Goal: Information Seeking & Learning: Learn about a topic

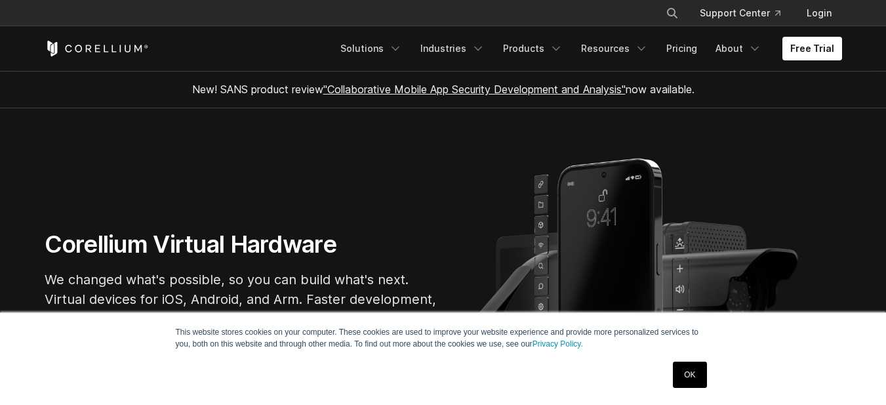
click at [686, 370] on link "OK" at bounding box center [689, 374] width 33 height 26
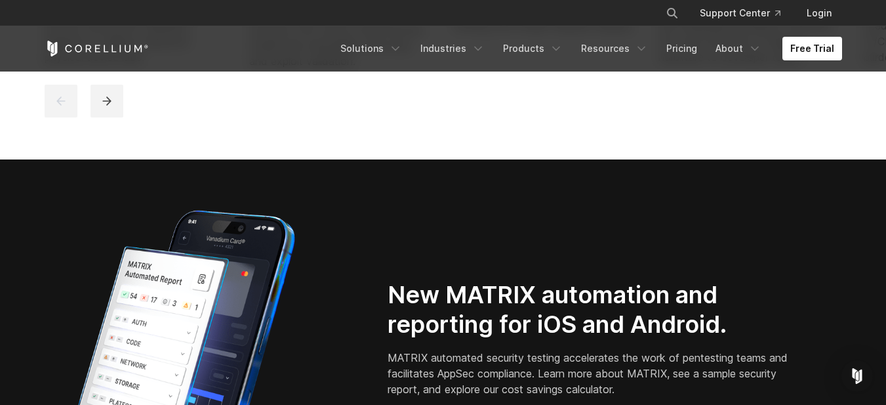
scroll to position [590, 0]
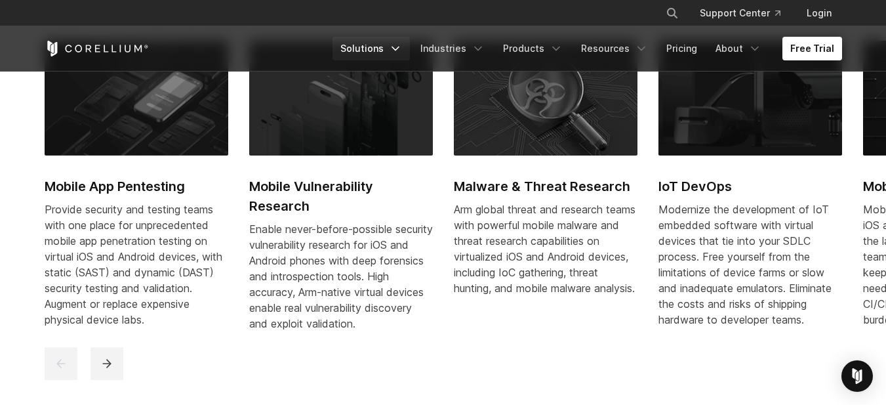
click at [393, 51] on link "Solutions" at bounding box center [371, 49] width 77 height 24
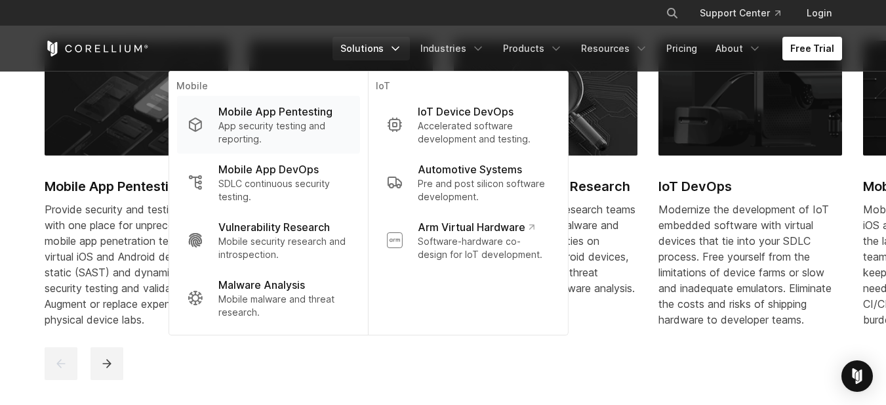
click at [289, 116] on p "Mobile App Pentesting" at bounding box center [275, 112] width 114 height 16
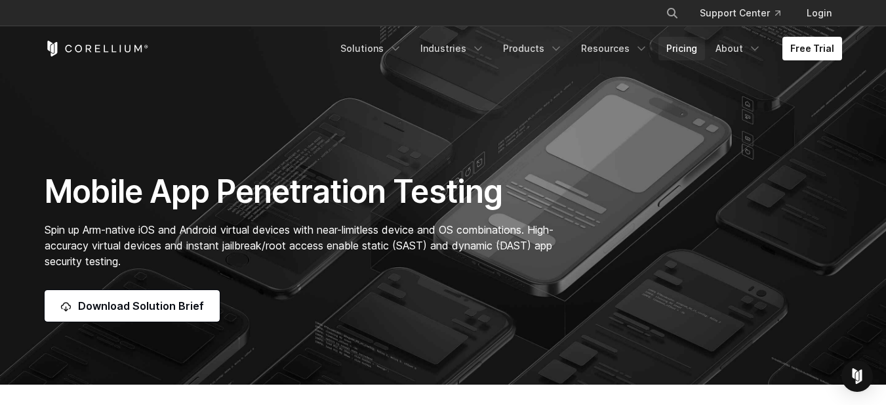
click at [693, 54] on link "Pricing" at bounding box center [682, 49] width 47 height 24
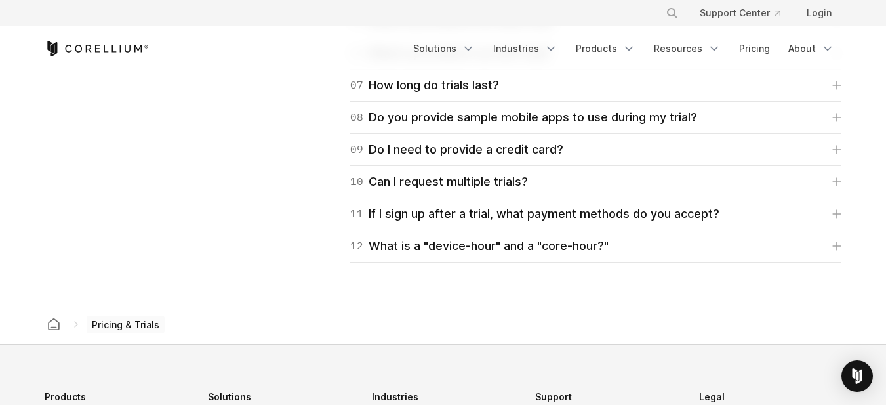
scroll to position [2164, 0]
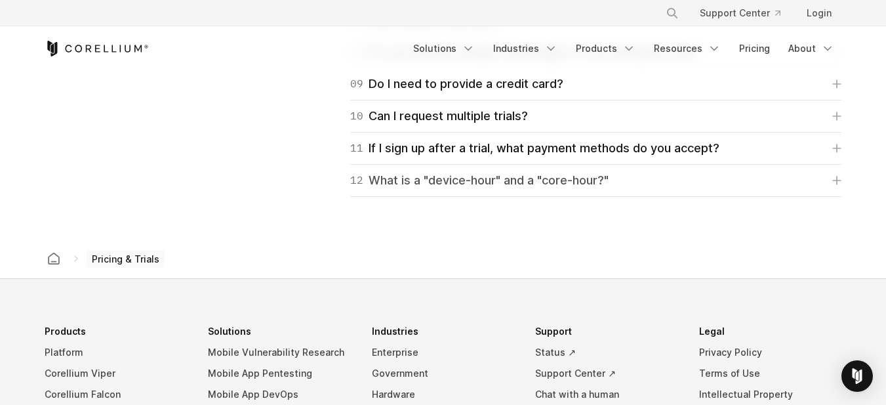
click at [502, 181] on div "12 What is a "device-hour" and a "core-hour?"" at bounding box center [479, 180] width 258 height 18
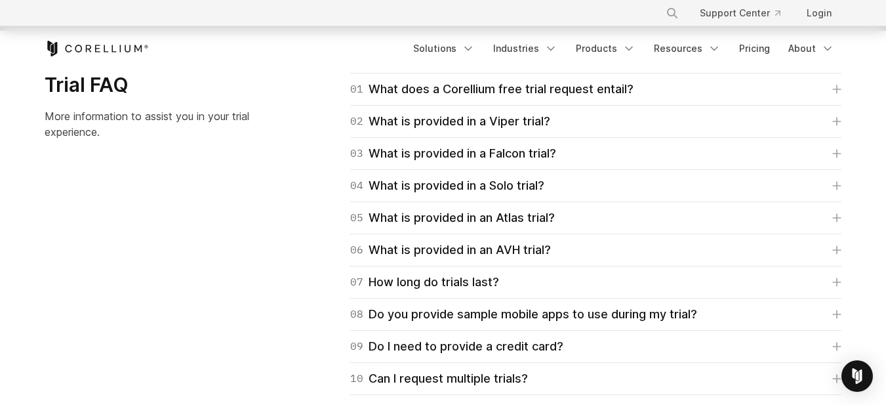
scroll to position [1705, 0]
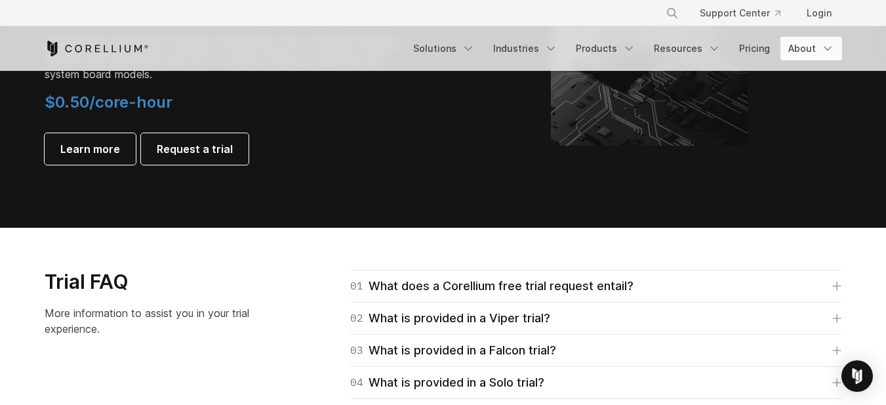
click at [809, 50] on link "About" at bounding box center [812, 49] width 62 height 24
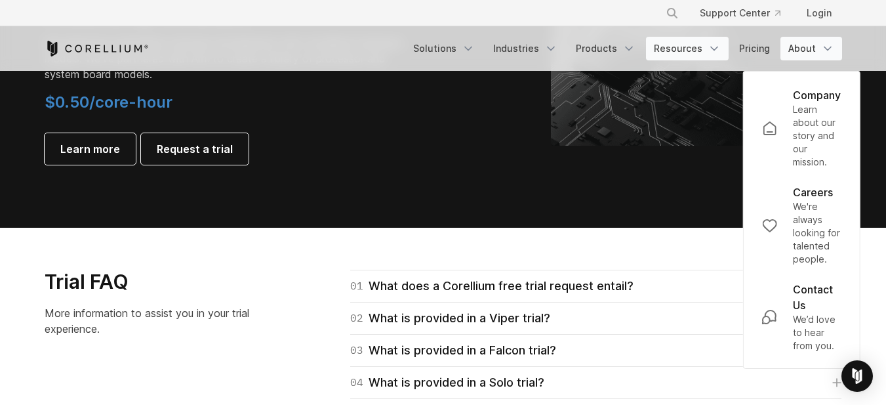
click at [700, 56] on link "Resources" at bounding box center [687, 49] width 83 height 24
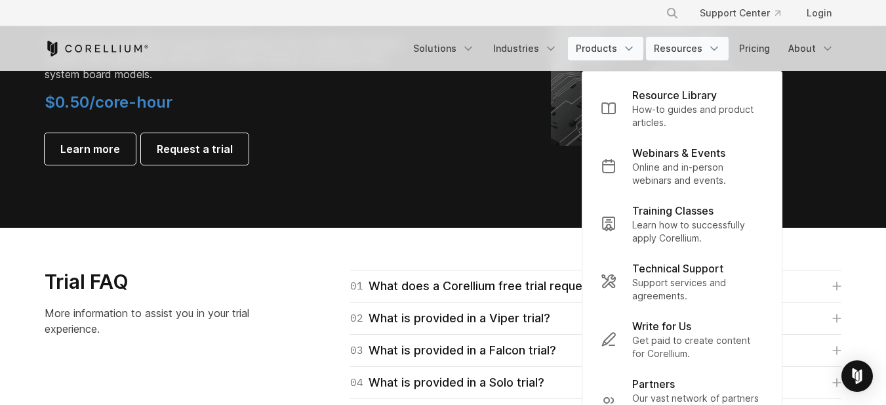
click at [621, 51] on link "Products" at bounding box center [605, 49] width 75 height 24
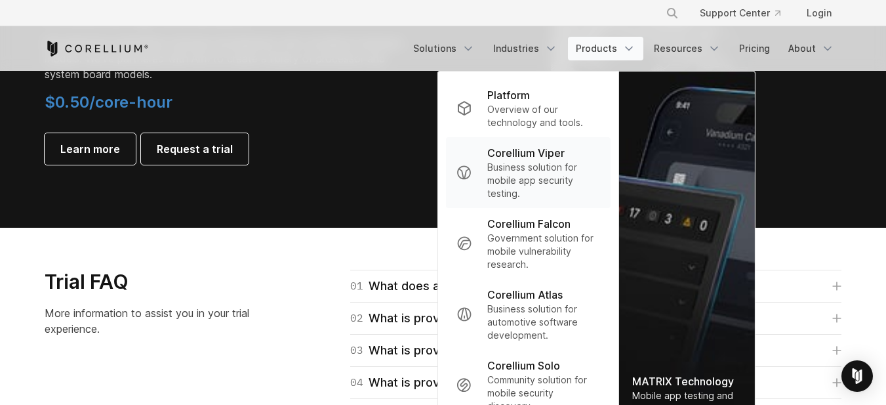
click at [544, 167] on p "Business solution for mobile app security testing." at bounding box center [543, 180] width 113 height 39
